Goal: Task Accomplishment & Management: Manage account settings

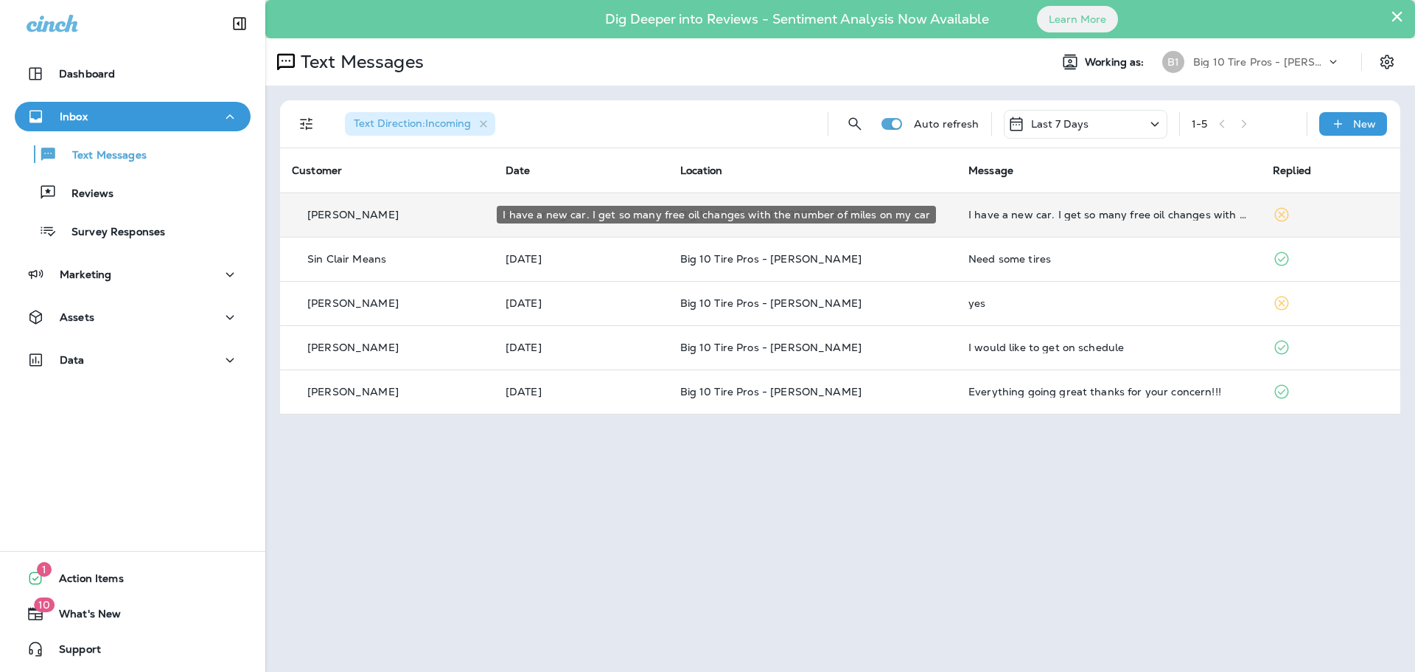
click at [1025, 215] on div "I have a new car. I get so many free oil changes with the number of miles on my…" at bounding box center [1109, 215] width 281 height 12
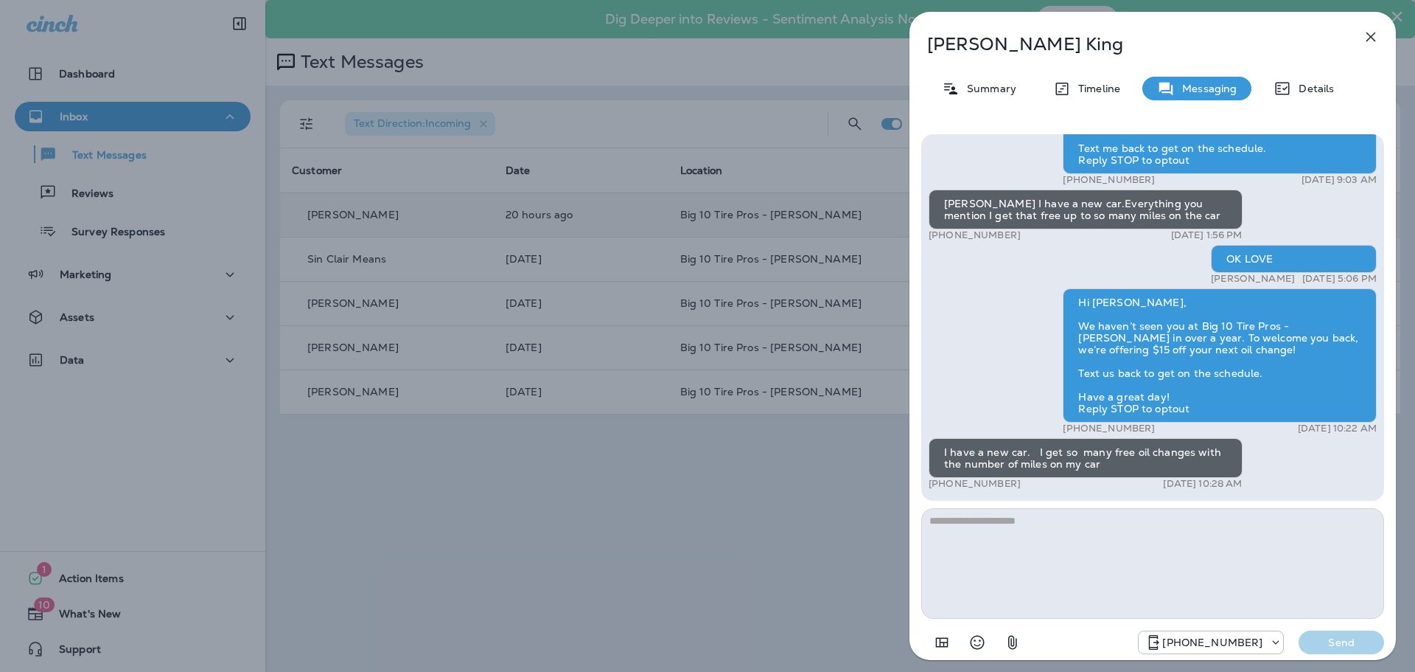
click at [1368, 38] on icon "button" at bounding box center [1371, 37] width 18 height 18
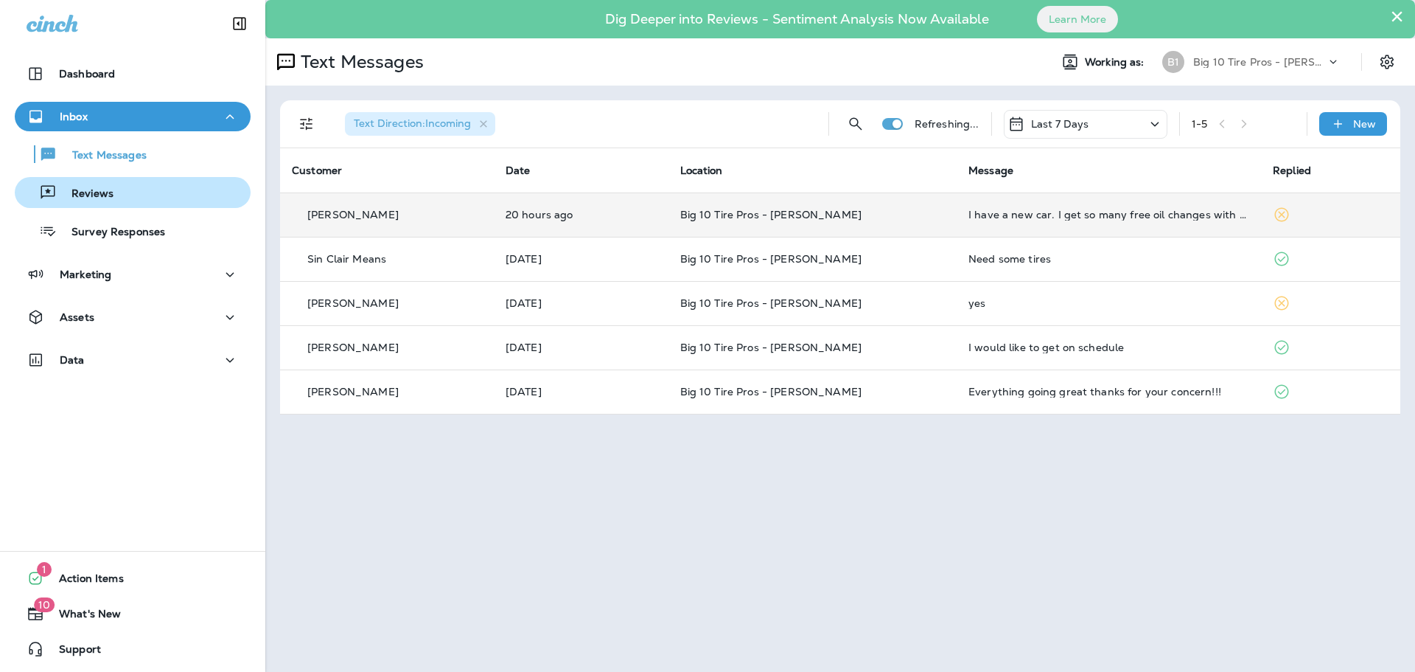
click at [114, 193] on div "Reviews" at bounding box center [133, 192] width 224 height 22
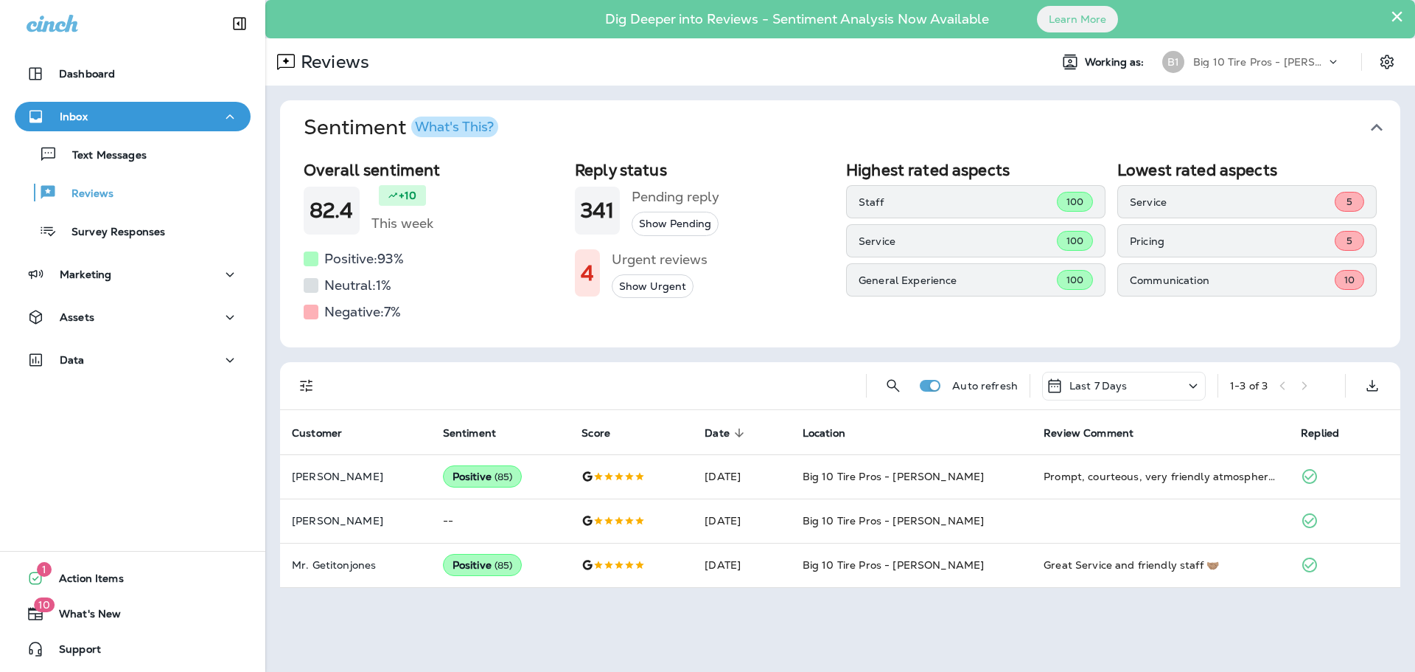
click at [1397, 13] on button "×" at bounding box center [1397, 16] width 14 height 24
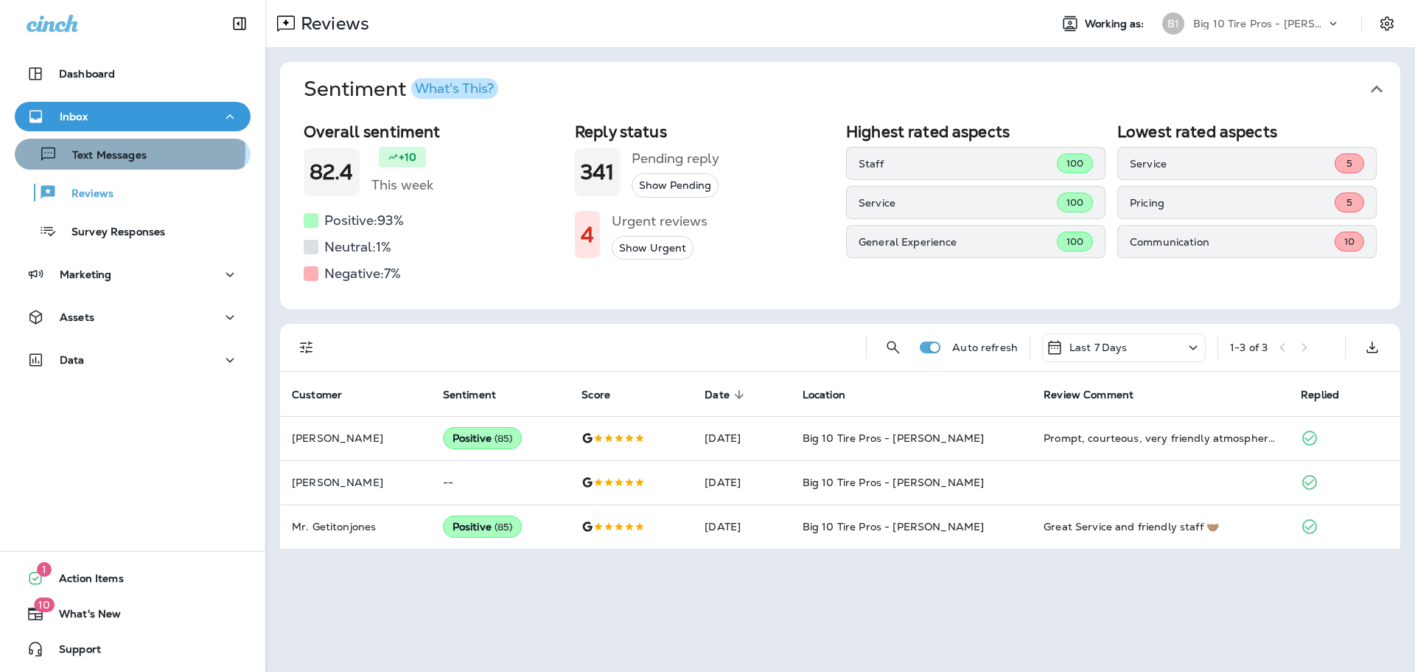
click at [129, 151] on p "Text Messages" at bounding box center [101, 156] width 89 height 14
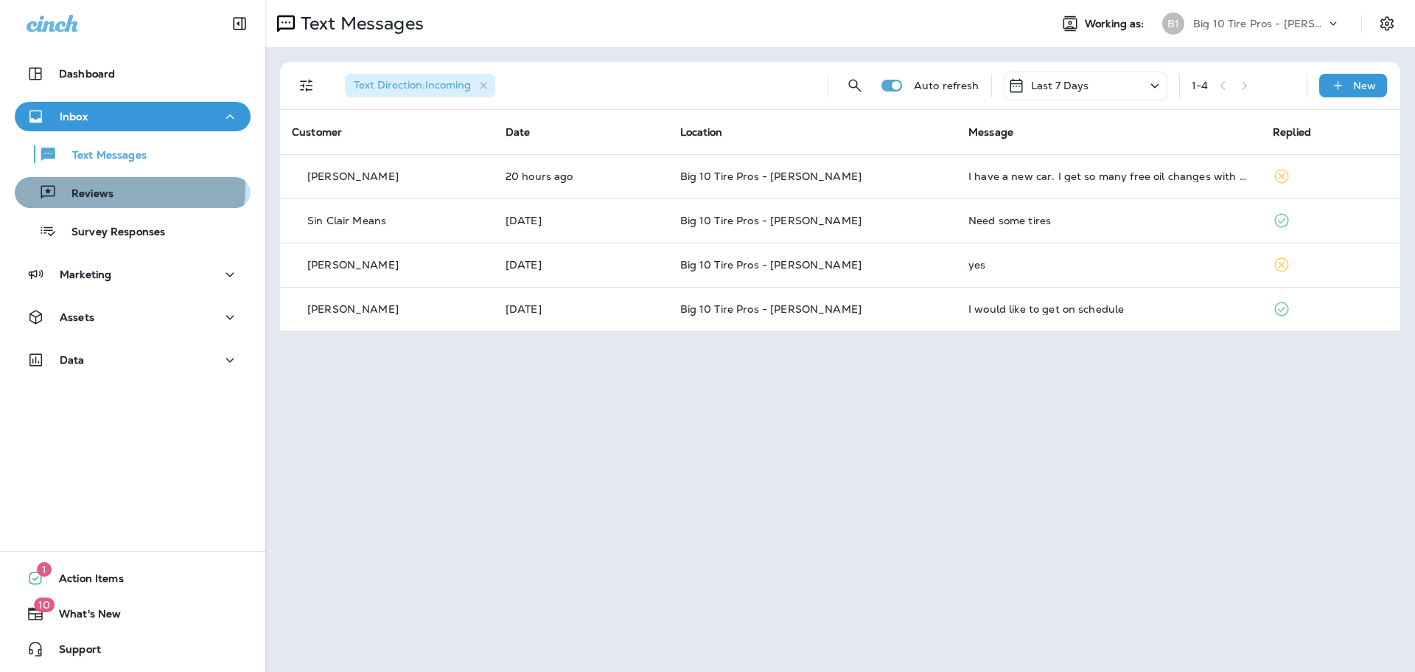
click at [106, 187] on p "Reviews" at bounding box center [85, 194] width 57 height 14
